Goal: Information Seeking & Learning: Check status

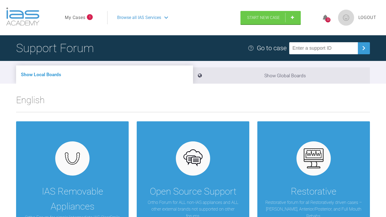
click at [89, 18] on span "1" at bounding box center [90, 17] width 6 height 6
click at [72, 18] on link "My Cases" at bounding box center [75, 17] width 21 height 7
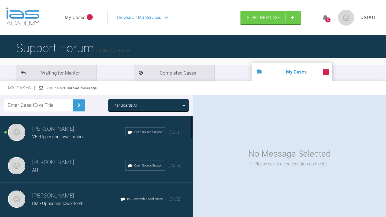
click at [91, 142] on div "neil noronha VB -Upper and lower arches Open Source Support 4 days ago" at bounding box center [96, 132] width 193 height 33
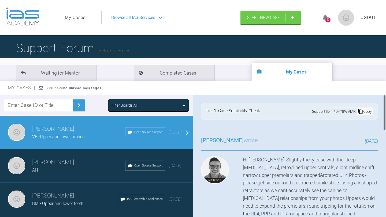
click at [237, 183] on div "Hi Neil, Slightly tricky case with the: deep overbite, retroclined upper centra…" at bounding box center [289, 206] width 177 height 100
click at [363, 112] on div "Copy" at bounding box center [364, 111] width 16 height 7
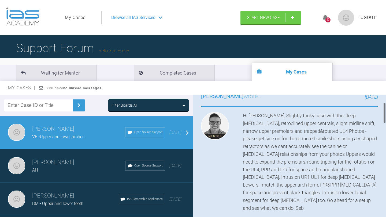
scroll to position [63, 0]
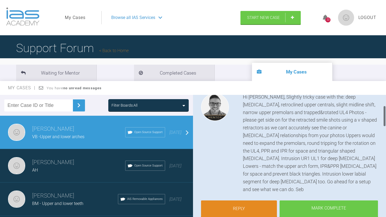
drag, startPoint x: 384, startPoint y: 102, endPoint x: 384, endPoint y: 113, distance: 10.7
click at [384, 113] on div at bounding box center [384, 116] width 2 height 21
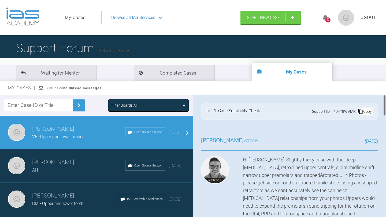
drag, startPoint x: 384, startPoint y: 113, endPoint x: 385, endPoint y: 86, distance: 27.1
click at [385, 86] on div "My Cases You have no unread messages Filter Boards: All neil noronha VB -Upper …" at bounding box center [193, 154] width 386 height 146
